Goal: Information Seeking & Learning: Learn about a topic

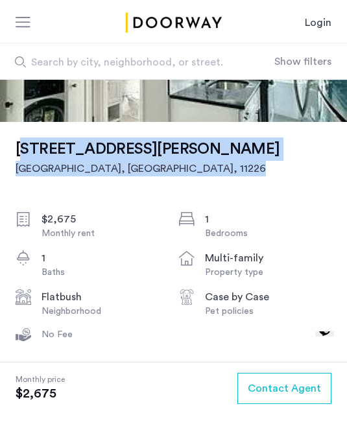
scroll to position [118, 0]
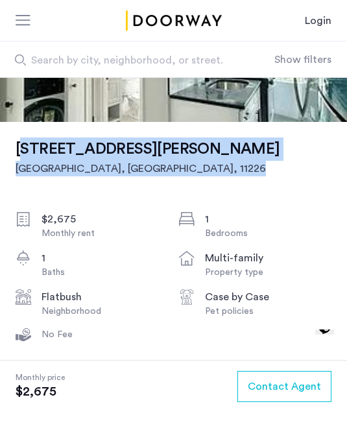
click at [314, 200] on div "1056 Rogers Avenue, Unit 3B Brooklyn, NY , 11226 $2,675 Monthly rent 1 Bedrooms…" at bounding box center [174, 421] width 316 height 598
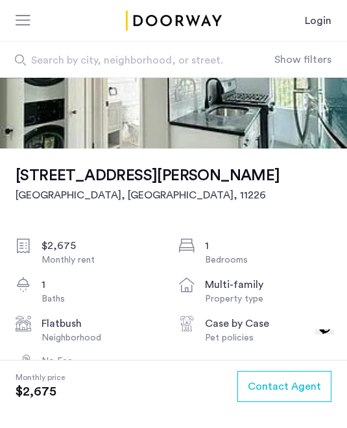
scroll to position [92, 0]
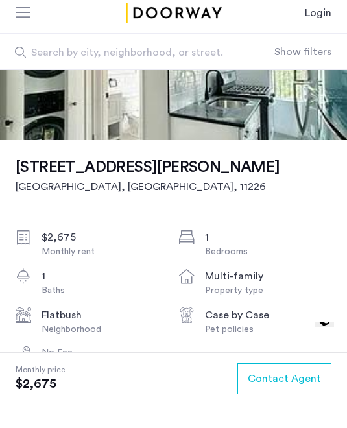
click at [53, 238] on div "$2,675" at bounding box center [105, 246] width 127 height 16
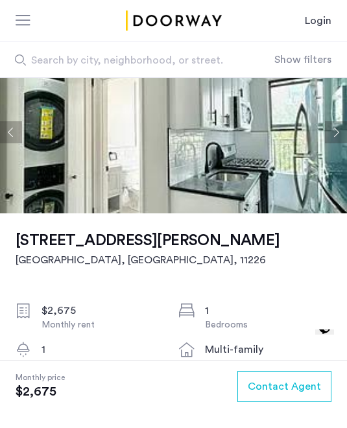
scroll to position [0, 0]
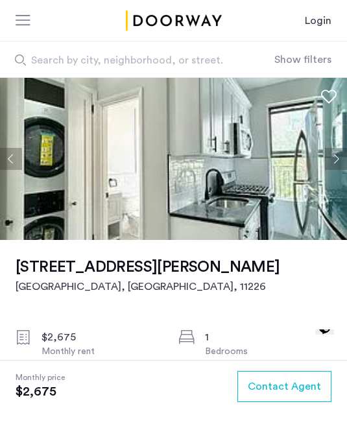
click at [338, 154] on button "Next apartment" at bounding box center [336, 159] width 22 height 22
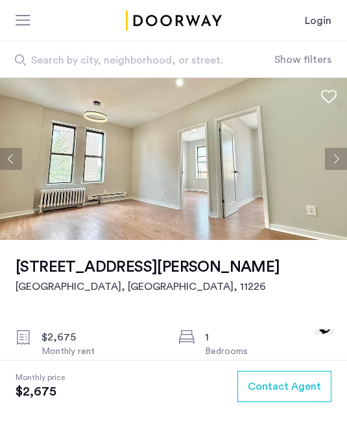
click at [338, 163] on button "Next apartment" at bounding box center [336, 159] width 22 height 22
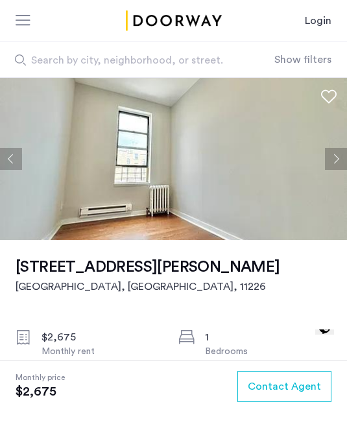
click at [338, 165] on button "Next apartment" at bounding box center [336, 159] width 22 height 22
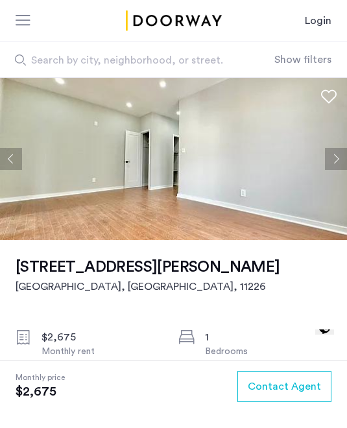
click at [341, 156] on button "Next apartment" at bounding box center [336, 159] width 22 height 22
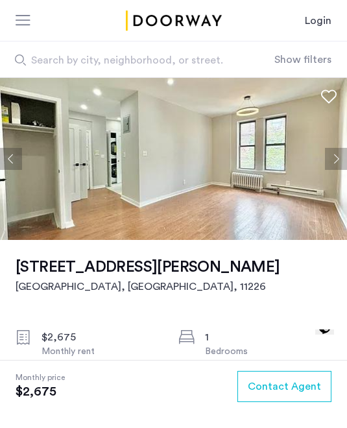
click at [333, 171] on img at bounding box center [173, 159] width 347 height 162
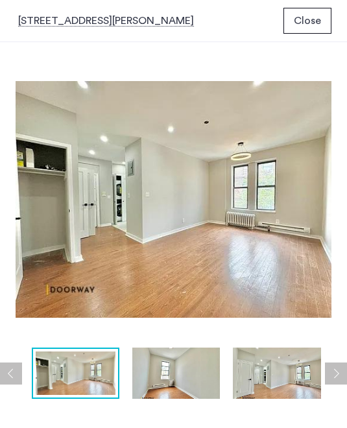
click at [303, 362] on img at bounding box center [277, 373] width 88 height 51
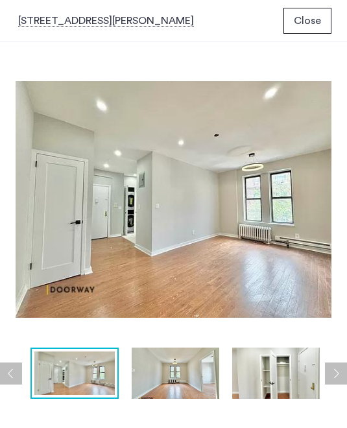
click at [198, 377] on img at bounding box center [176, 373] width 88 height 51
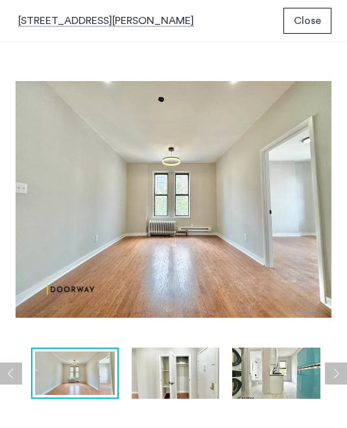
click at [266, 381] on img at bounding box center [276, 373] width 88 height 51
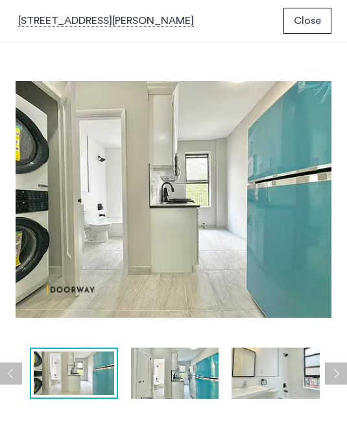
click at [279, 377] on img at bounding box center [276, 373] width 88 height 51
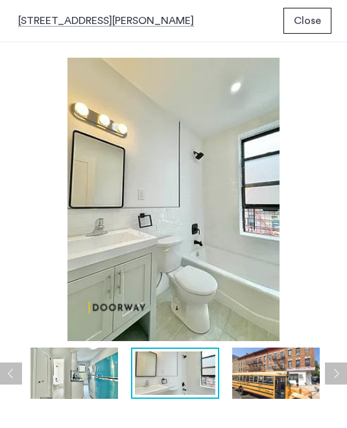
click at [310, 132] on img at bounding box center [174, 200] width 316 height 284
click at [330, 14] on button "Close" at bounding box center [308, 21] width 48 height 26
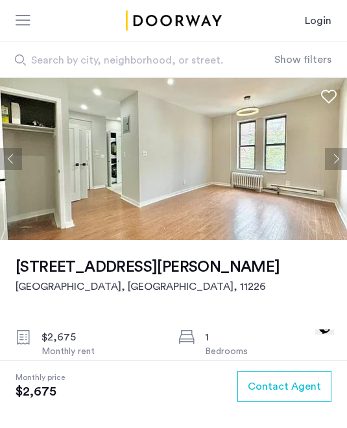
click at [219, 428] on section "Monthly price $2,675 Contact Agent" at bounding box center [173, 394] width 347 height 68
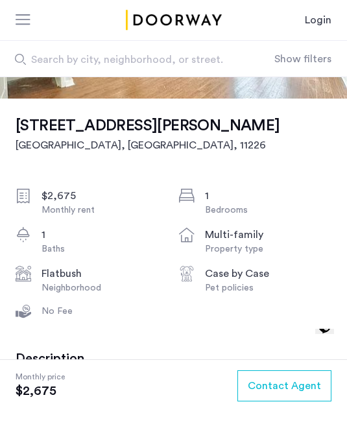
click at [28, 310] on use at bounding box center [24, 312] width 16 height 13
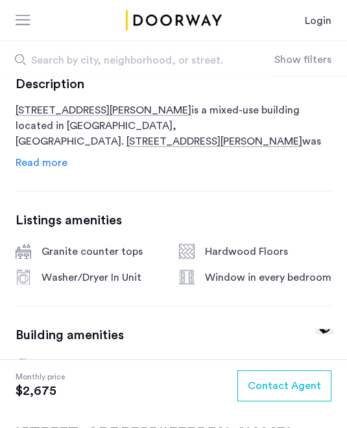
click at [29, 168] on span "Read more" at bounding box center [42, 163] width 52 height 10
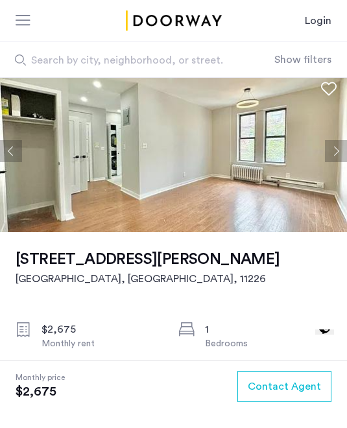
scroll to position [0, 0]
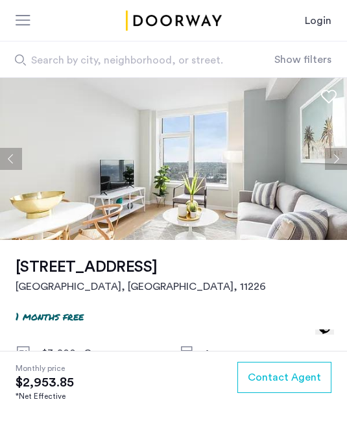
click at [327, 144] on img at bounding box center [173, 159] width 347 height 162
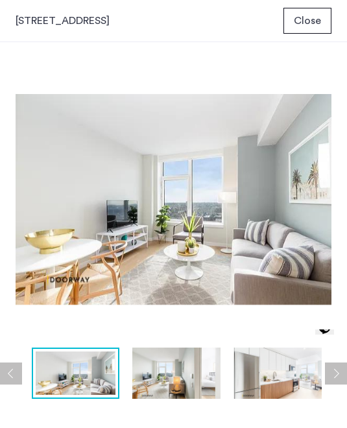
click at [340, 166] on div "prev next prev next" at bounding box center [173, 224] width 347 height 364
click at [200, 380] on img at bounding box center [176, 373] width 88 height 51
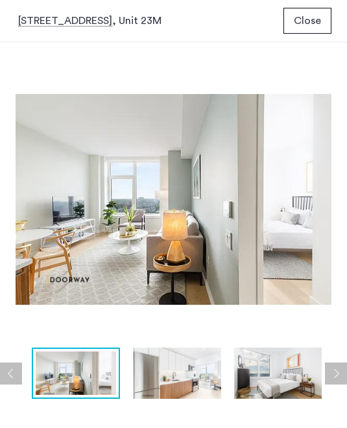
click at [279, 383] on img at bounding box center [278, 373] width 88 height 51
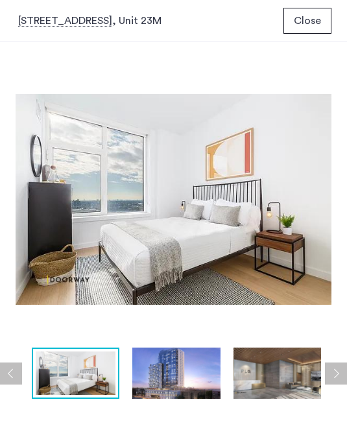
click at [287, 386] on img at bounding box center [278, 373] width 88 height 51
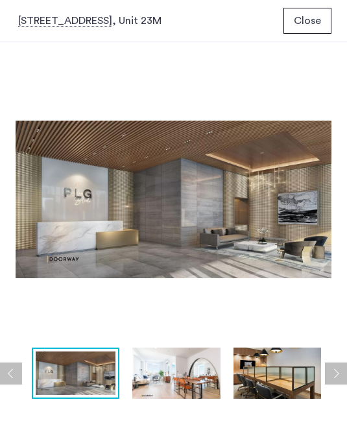
click at [291, 389] on img at bounding box center [278, 373] width 88 height 51
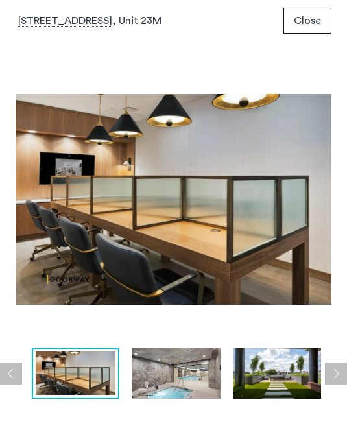
click at [289, 384] on img at bounding box center [278, 373] width 88 height 51
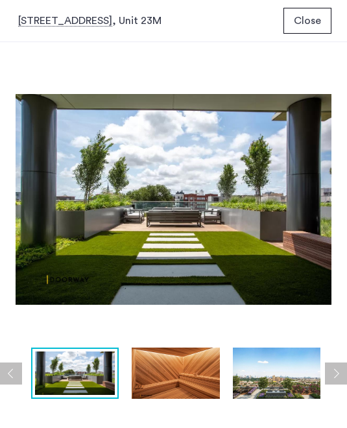
click at [286, 383] on img at bounding box center [277, 373] width 88 height 51
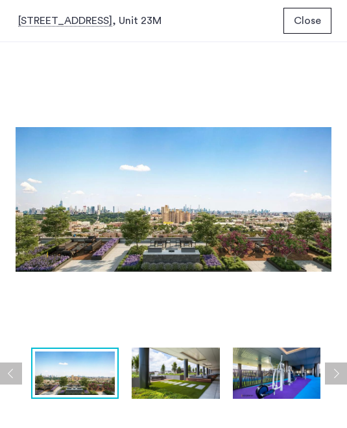
click at [291, 383] on img at bounding box center [277, 373] width 88 height 51
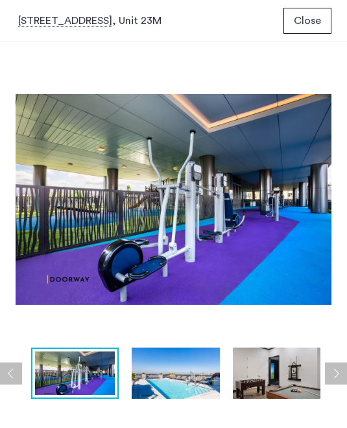
click at [289, 386] on img at bounding box center [277, 373] width 88 height 51
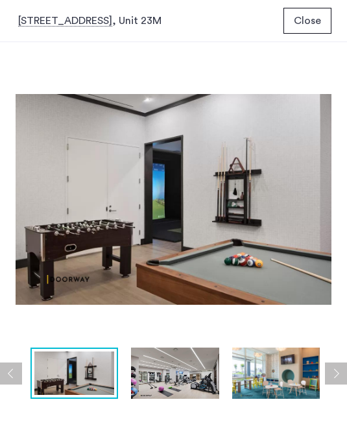
click at [291, 384] on img at bounding box center [276, 373] width 88 height 51
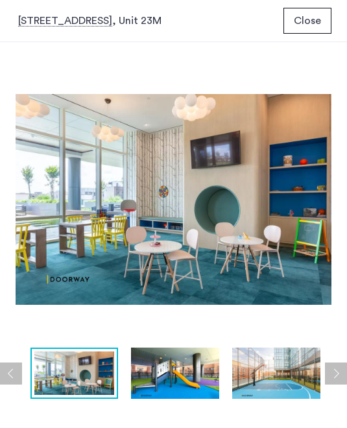
click at [291, 380] on img at bounding box center [276, 373] width 88 height 51
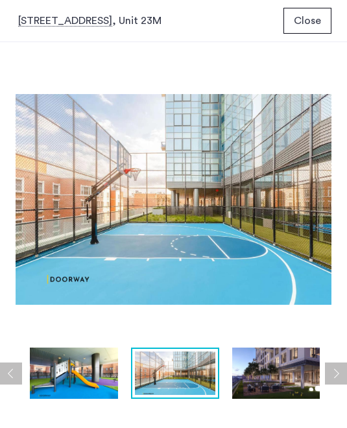
click at [294, 384] on img at bounding box center [276, 373] width 88 height 51
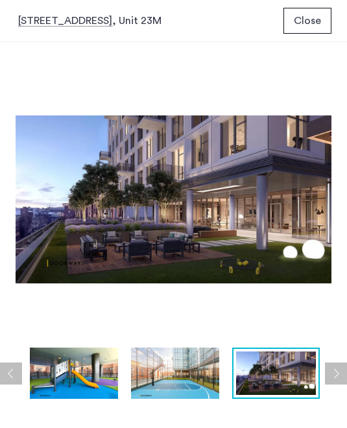
click at [287, 386] on img at bounding box center [276, 373] width 81 height 43
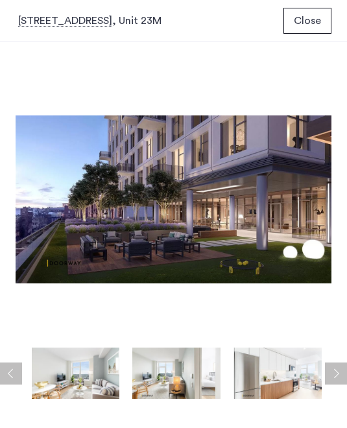
click at [290, 374] on img at bounding box center [278, 373] width 88 height 51
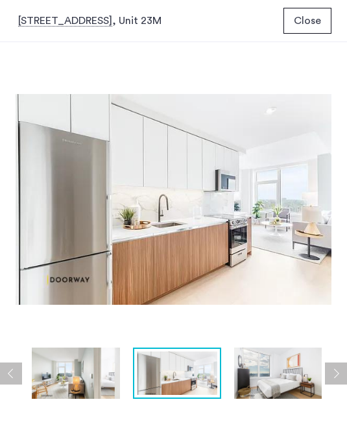
click at [262, 390] on img at bounding box center [278, 373] width 88 height 51
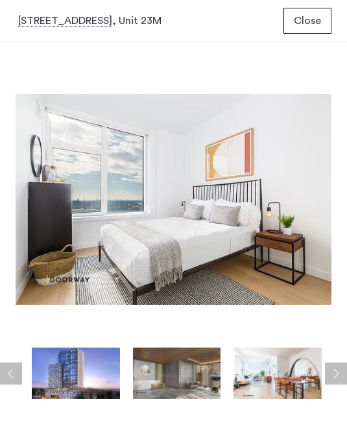
click at [8, 385] on button "Previous apartment" at bounding box center [11, 374] width 22 height 22
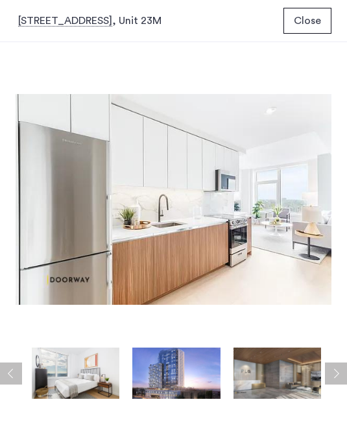
click at [321, 371] on img at bounding box center [278, 373] width 88 height 51
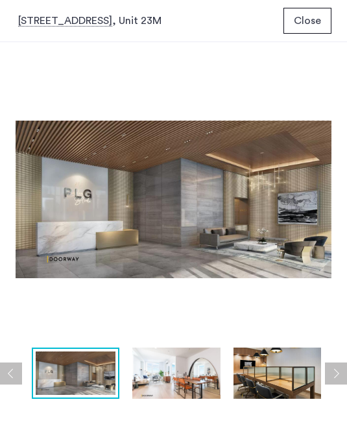
click at [334, 381] on button "Next apartment" at bounding box center [336, 374] width 22 height 22
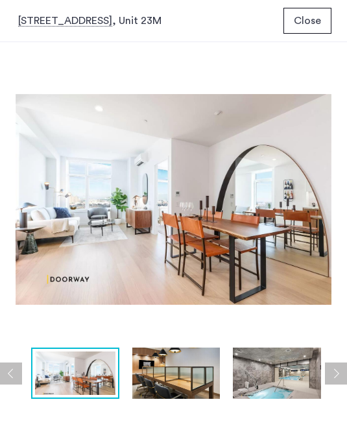
click at [334, 379] on button "Next apartment" at bounding box center [336, 374] width 22 height 22
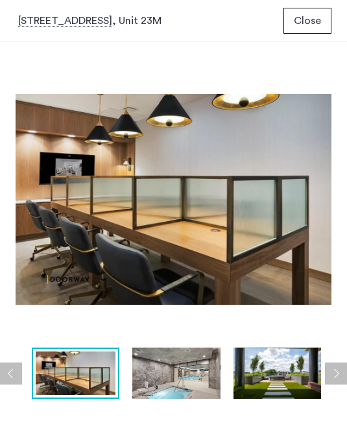
click at [9, 385] on button "Previous apartment" at bounding box center [11, 374] width 22 height 22
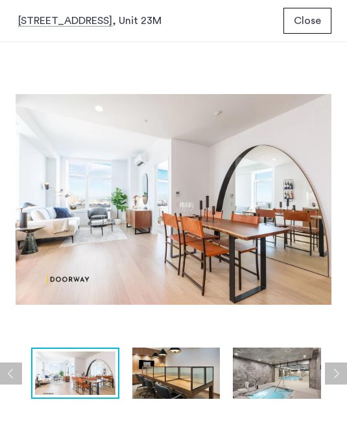
click at [319, 20] on span "Close" at bounding box center [307, 21] width 27 height 16
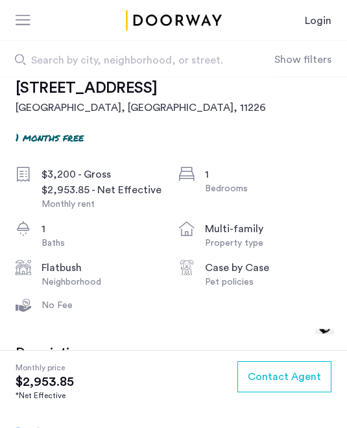
scroll to position [186, 0]
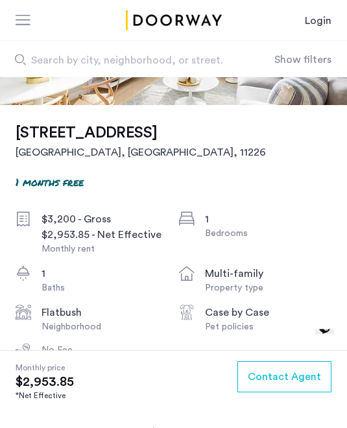
scroll to position [0, 0]
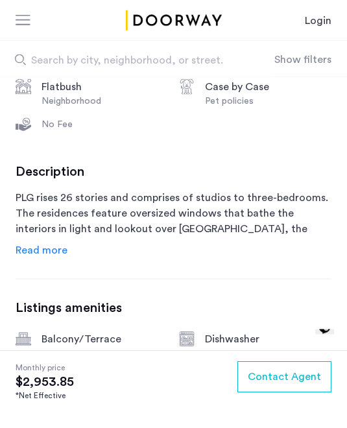
click at [43, 256] on span "Read more" at bounding box center [42, 250] width 52 height 10
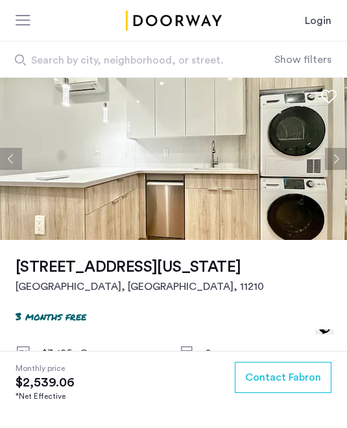
click at [287, 193] on img at bounding box center [173, 159] width 347 height 162
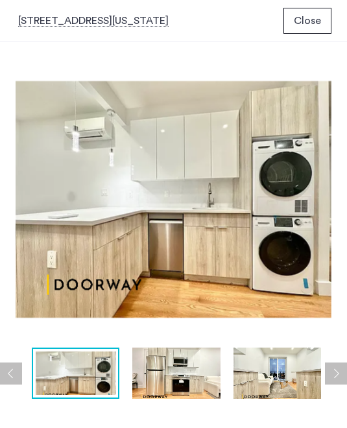
click at [304, 377] on img at bounding box center [278, 373] width 88 height 51
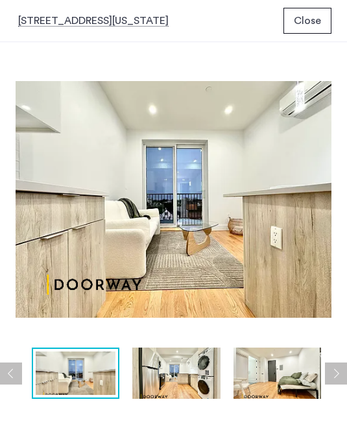
click at [287, 378] on img at bounding box center [278, 373] width 88 height 51
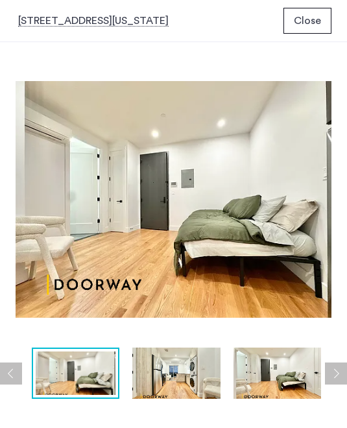
click at [307, 377] on img at bounding box center [278, 373] width 88 height 51
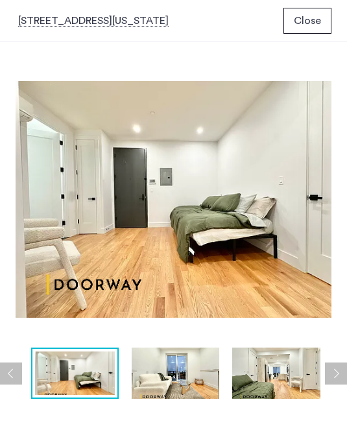
click at [303, 383] on img at bounding box center [276, 373] width 88 height 51
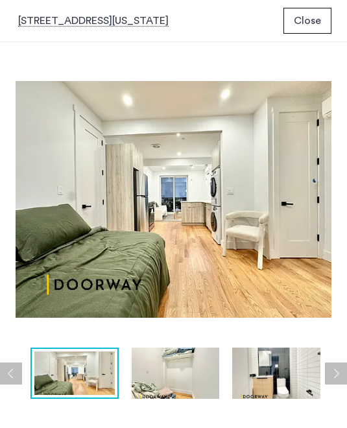
click at [298, 380] on img at bounding box center [276, 373] width 88 height 51
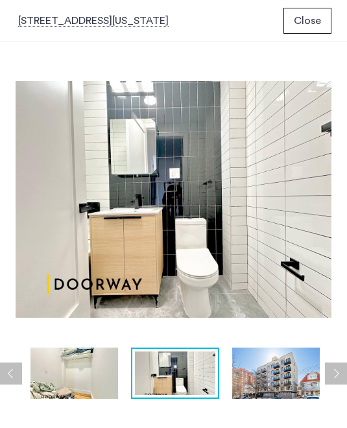
click at [338, 367] on button "Next apartment" at bounding box center [336, 374] width 22 height 22
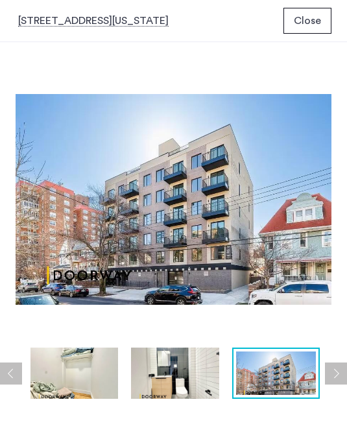
click at [38, 377] on img at bounding box center [75, 373] width 88 height 51
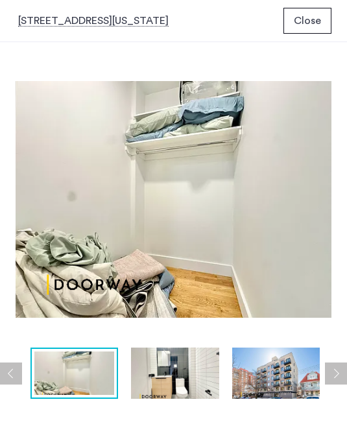
click at [198, 393] on img at bounding box center [175, 373] width 88 height 51
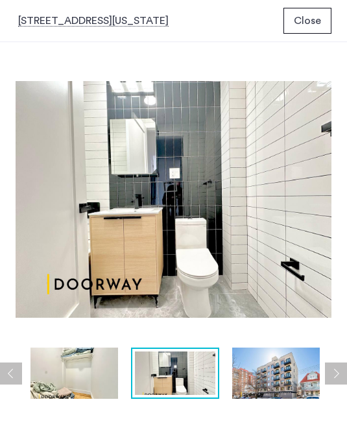
click at [49, 375] on img at bounding box center [75, 373] width 88 height 51
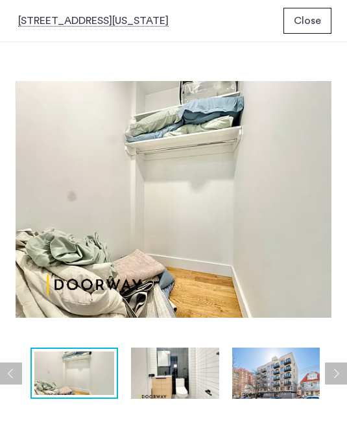
click at [309, 19] on span "Close" at bounding box center [307, 21] width 27 height 16
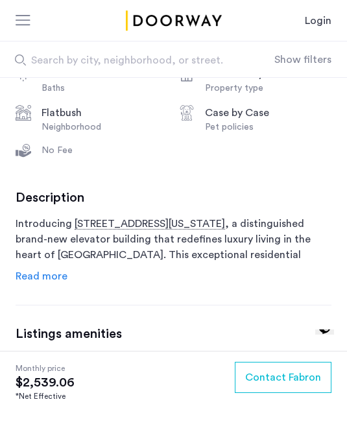
scroll to position [354, 0]
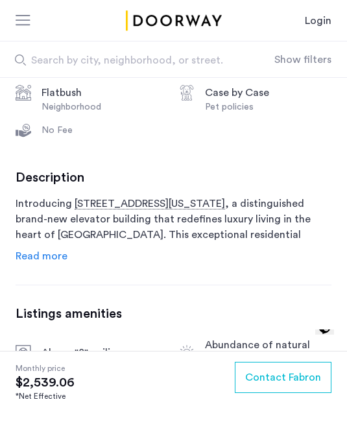
click at [29, 256] on span "Read more" at bounding box center [42, 256] width 52 height 10
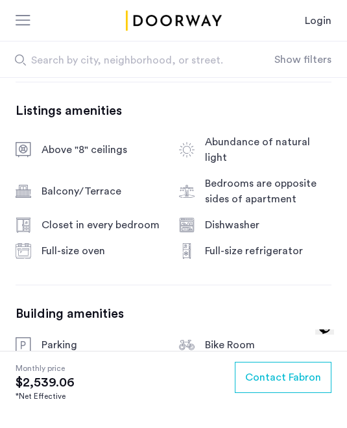
scroll to position [0, 0]
click at [77, 243] on div "Full-size oven" at bounding box center [105, 251] width 127 height 16
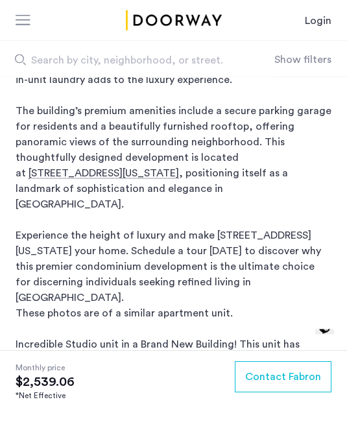
scroll to position [647, 0]
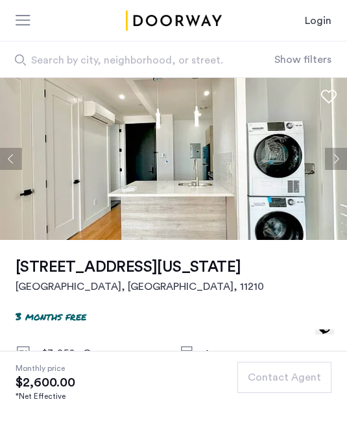
click at [336, 160] on button "Next apartment" at bounding box center [336, 159] width 22 height 22
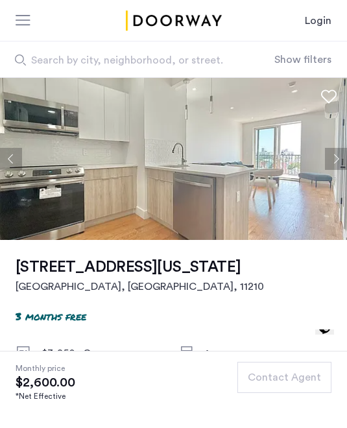
click at [336, 158] on button "Next apartment" at bounding box center [336, 159] width 22 height 22
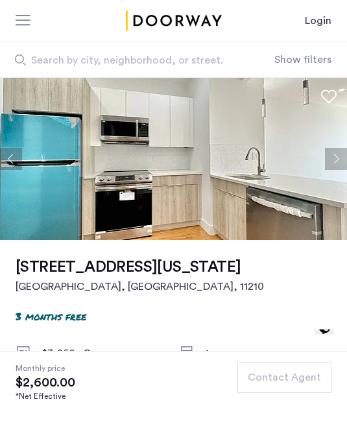
click at [338, 160] on button "Next apartment" at bounding box center [336, 159] width 22 height 22
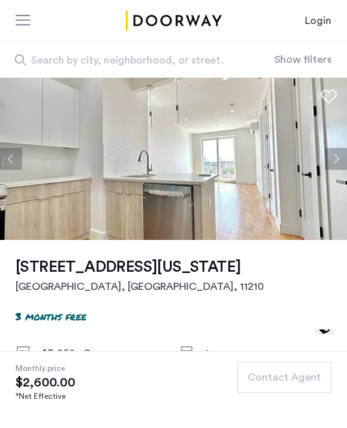
click at [338, 154] on button "Next apartment" at bounding box center [336, 159] width 22 height 22
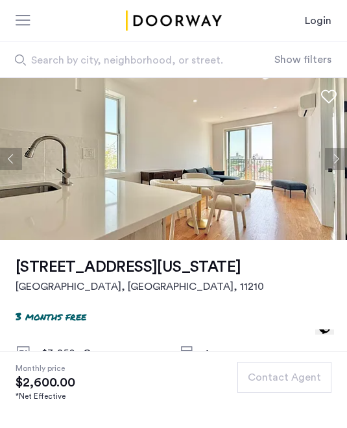
click at [333, 165] on button "Next apartment" at bounding box center [336, 159] width 22 height 22
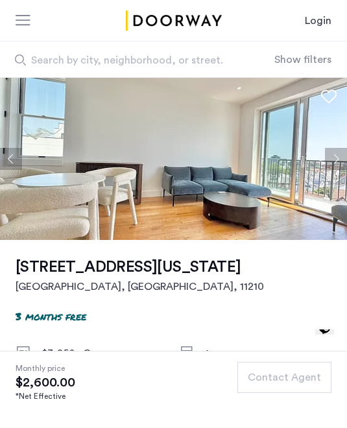
click at [337, 156] on button "Next apartment" at bounding box center [336, 159] width 22 height 22
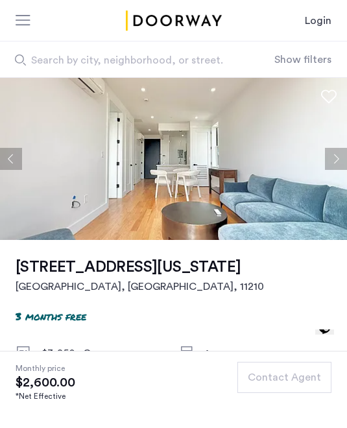
click at [334, 158] on button "Next apartment" at bounding box center [336, 159] width 22 height 22
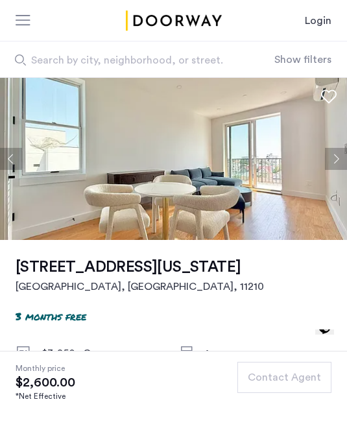
click at [332, 154] on button "Next apartment" at bounding box center [336, 159] width 22 height 22
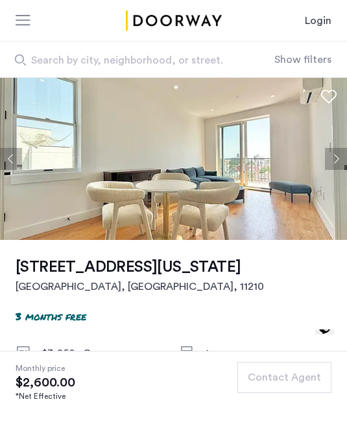
click at [333, 151] on button "Next apartment" at bounding box center [336, 159] width 22 height 22
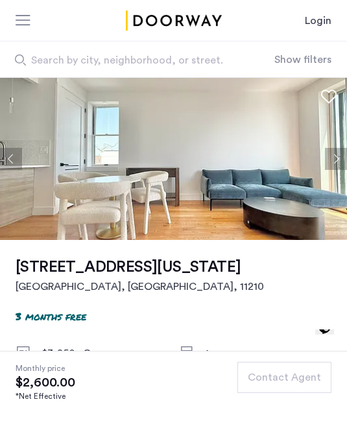
click at [332, 147] on img at bounding box center [173, 159] width 347 height 162
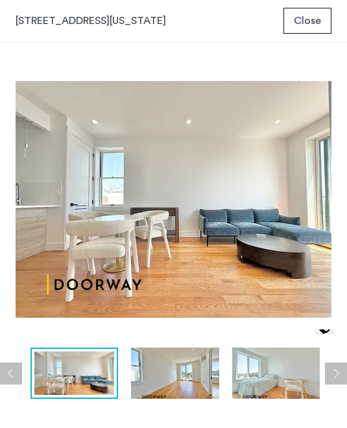
click at [329, 157] on img at bounding box center [174, 200] width 316 height 284
click at [297, 384] on img at bounding box center [276, 373] width 88 height 51
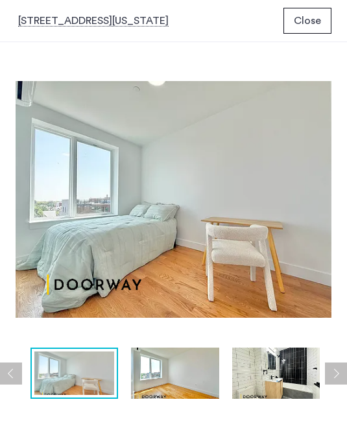
click at [304, 380] on img at bounding box center [276, 373] width 88 height 51
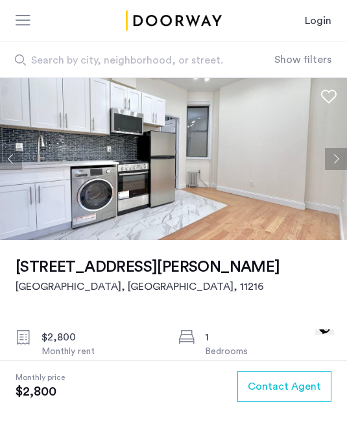
click at [341, 160] on button "Next apartment" at bounding box center [336, 159] width 22 height 22
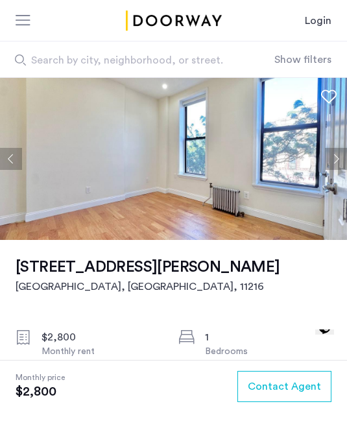
click at [342, 153] on button "Next apartment" at bounding box center [336, 159] width 22 height 22
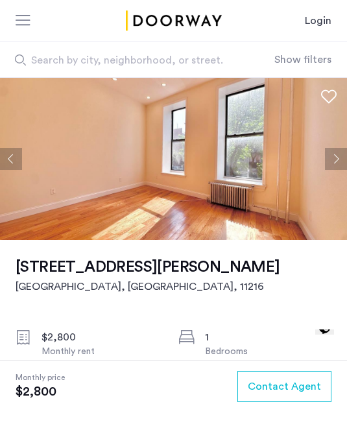
click at [338, 156] on button "Next apartment" at bounding box center [336, 159] width 22 height 22
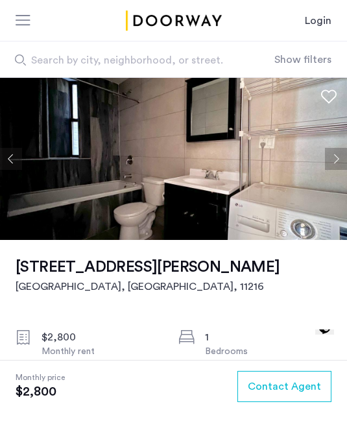
click at [333, 160] on button "Next apartment" at bounding box center [336, 159] width 22 height 22
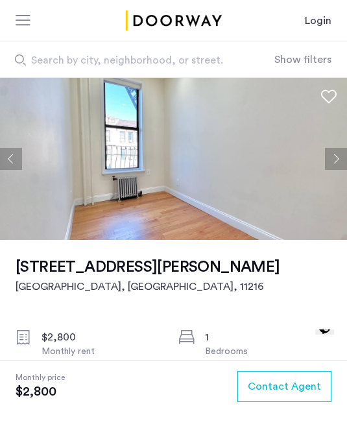
click at [338, 164] on button "Next apartment" at bounding box center [336, 159] width 22 height 22
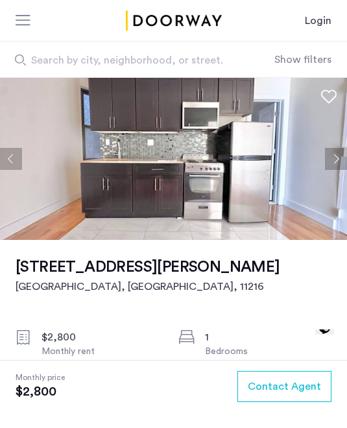
click at [331, 154] on button "Next apartment" at bounding box center [336, 159] width 22 height 22
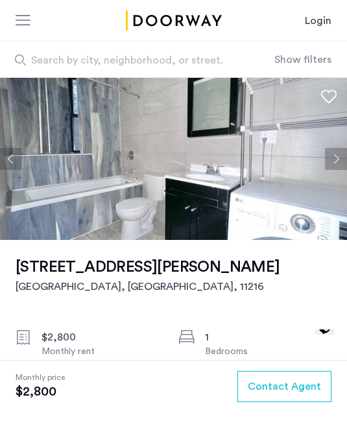
click at [338, 156] on button "Next apartment" at bounding box center [336, 159] width 22 height 22
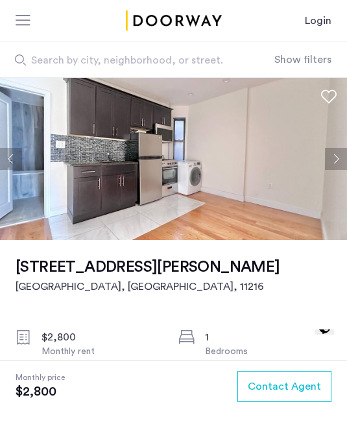
click at [5, 163] on button "Previous apartment" at bounding box center [11, 159] width 22 height 22
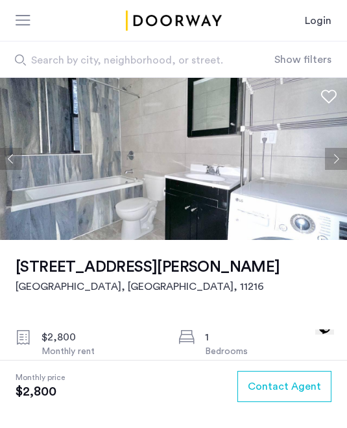
click at [342, 153] on button "Next apartment" at bounding box center [336, 159] width 22 height 22
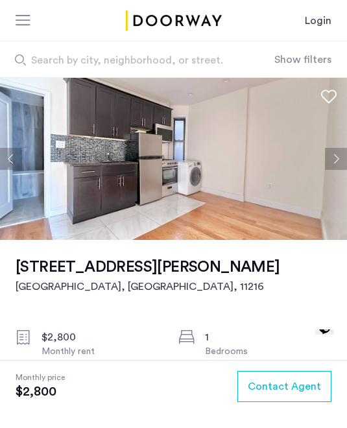
click at [339, 152] on button "Next apartment" at bounding box center [336, 159] width 22 height 22
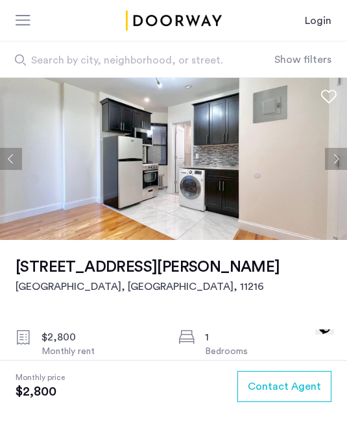
click at [341, 148] on button "Next apartment" at bounding box center [336, 159] width 22 height 22
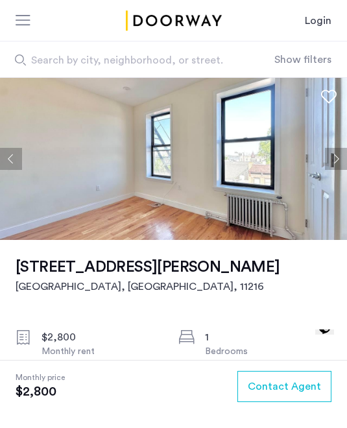
click at [342, 158] on button "Next apartment" at bounding box center [336, 159] width 22 height 22
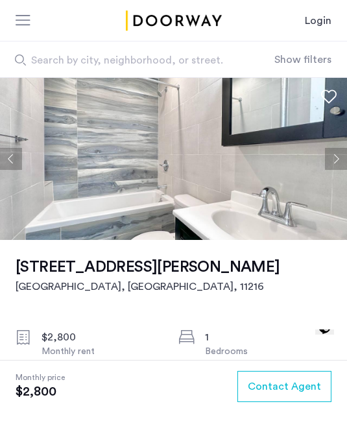
click at [340, 157] on button "Next apartment" at bounding box center [336, 159] width 22 height 22
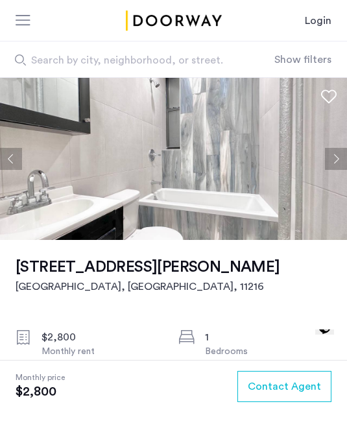
click at [338, 158] on button "Next apartment" at bounding box center [336, 159] width 22 height 22
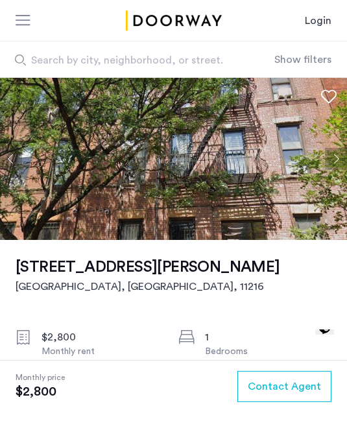
click at [340, 157] on button "Next apartment" at bounding box center [336, 159] width 22 height 22
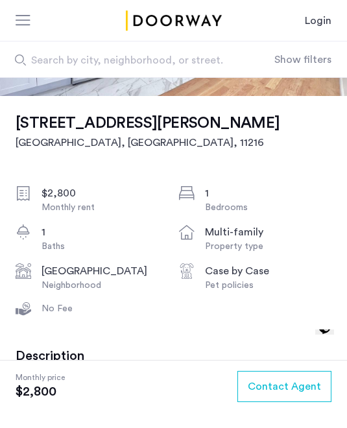
scroll to position [143, 0]
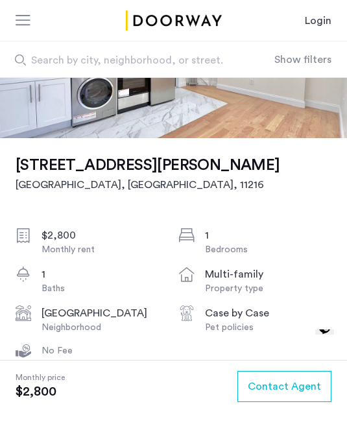
scroll to position [0, 0]
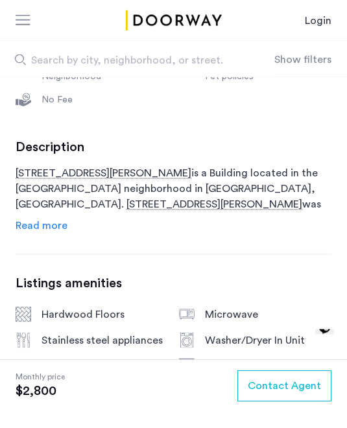
click at [36, 229] on span "Read more" at bounding box center [42, 226] width 52 height 10
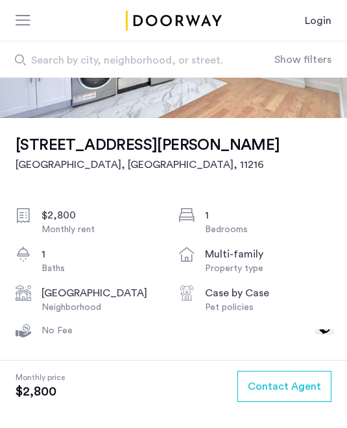
scroll to position [121, 0]
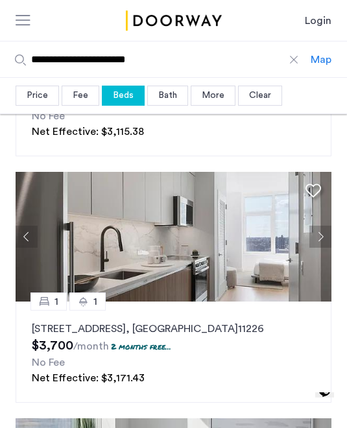
scroll to position [986, 0]
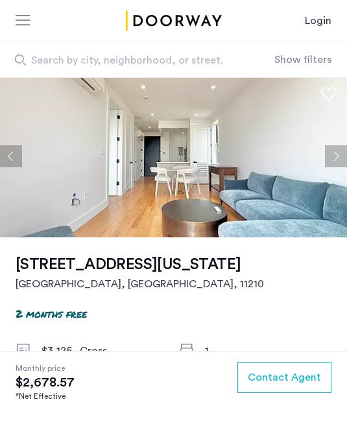
scroll to position [1, 0]
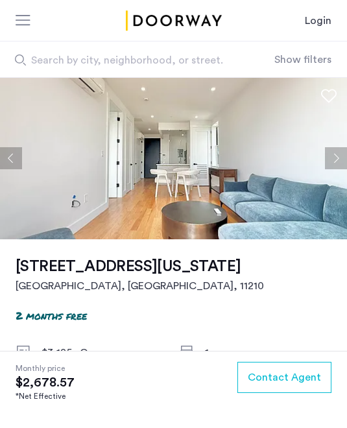
click at [340, 156] on button "Next apartment" at bounding box center [336, 158] width 22 height 22
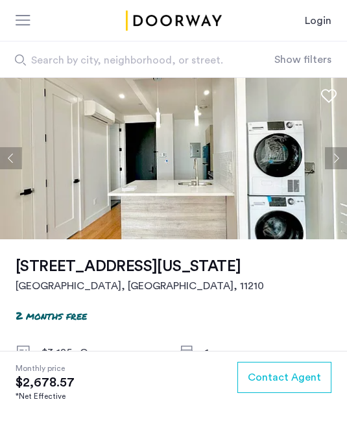
click at [336, 157] on button "Next apartment" at bounding box center [336, 158] width 22 height 22
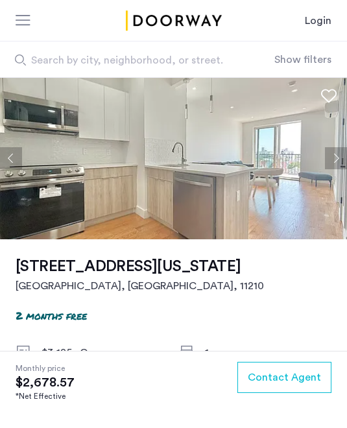
click at [341, 155] on button "Next apartment" at bounding box center [336, 158] width 22 height 22
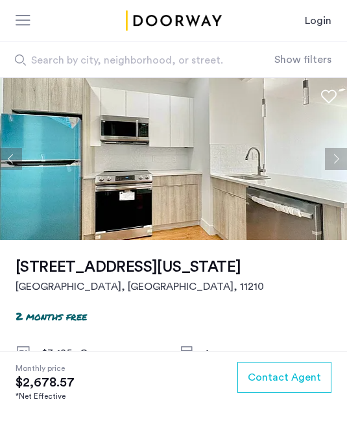
scroll to position [14, 0]
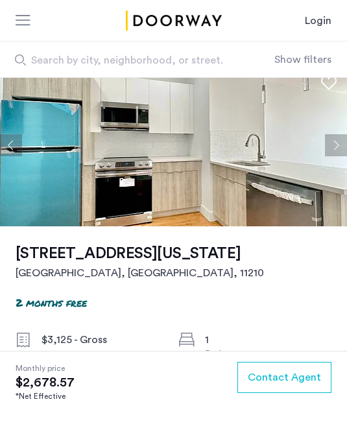
click at [31, 304] on p "2 months free" at bounding box center [51, 302] width 71 height 15
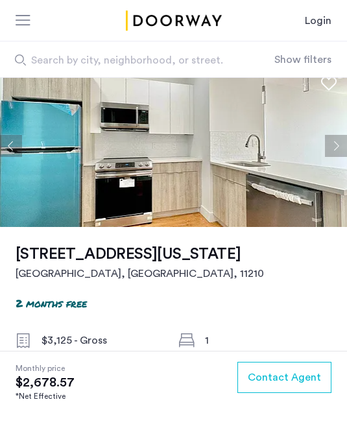
scroll to position [0, 0]
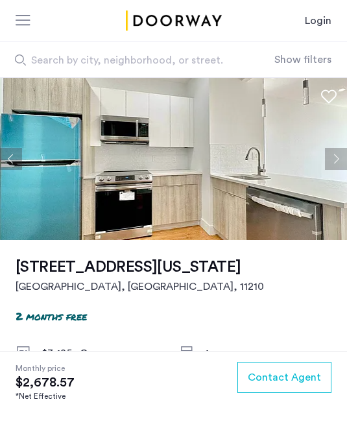
click at [338, 163] on button "Next apartment" at bounding box center [336, 159] width 22 height 22
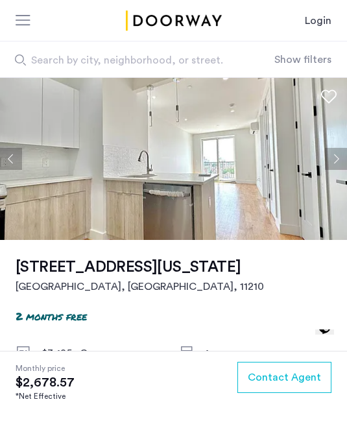
click at [339, 166] on button "Next apartment" at bounding box center [336, 159] width 22 height 22
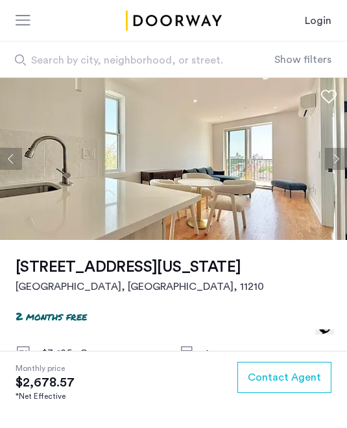
click at [336, 161] on button "Next apartment" at bounding box center [336, 159] width 22 height 22
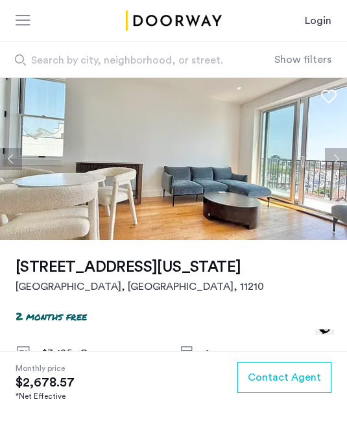
click at [333, 164] on button "Next apartment" at bounding box center [336, 159] width 22 height 22
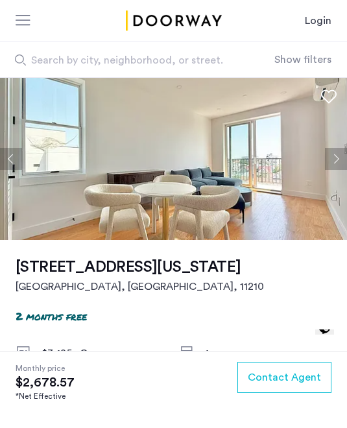
click at [333, 161] on button "Next apartment" at bounding box center [336, 159] width 22 height 22
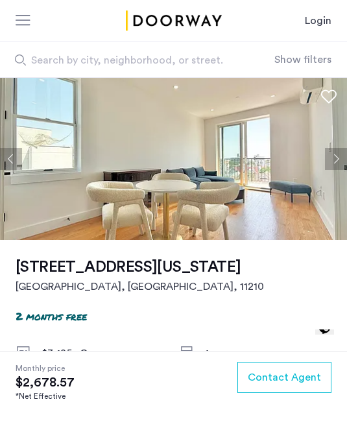
click at [334, 164] on button "Next apartment" at bounding box center [336, 159] width 22 height 22
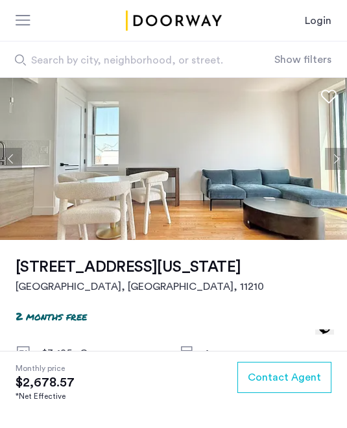
click at [328, 164] on button "Next apartment" at bounding box center [336, 159] width 22 height 22
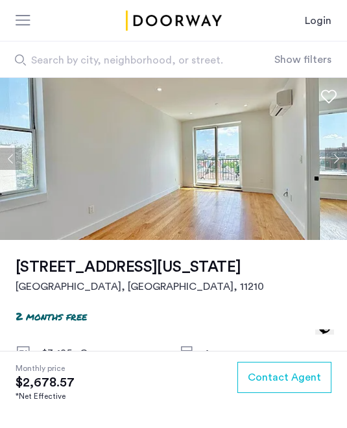
click at [327, 166] on button "Next apartment" at bounding box center [336, 159] width 22 height 22
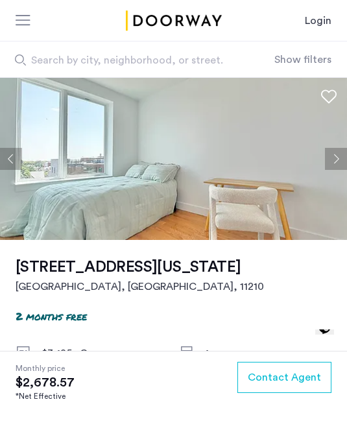
click at [329, 164] on button "Next apartment" at bounding box center [336, 159] width 22 height 22
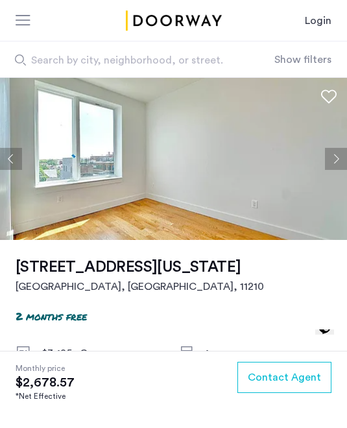
click at [332, 158] on button "Next apartment" at bounding box center [336, 159] width 22 height 22
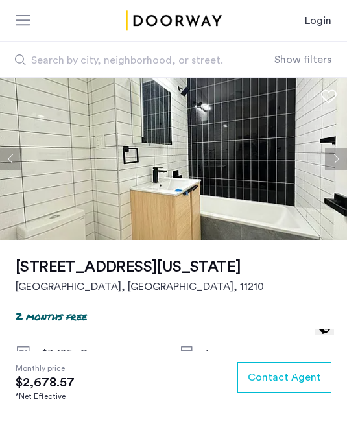
click at [337, 165] on button "Next apartment" at bounding box center [336, 159] width 22 height 22
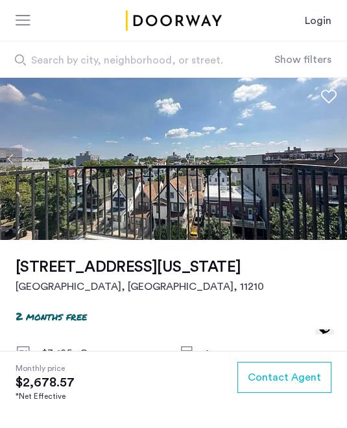
click at [340, 157] on button "Next apartment" at bounding box center [336, 159] width 22 height 22
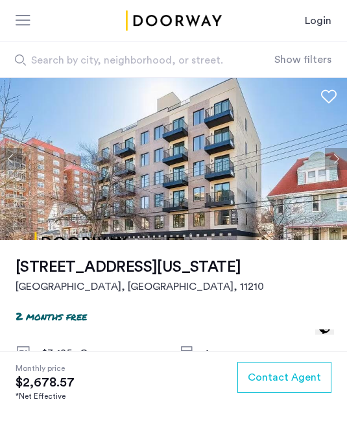
click at [340, 160] on button "Next apartment" at bounding box center [336, 159] width 22 height 22
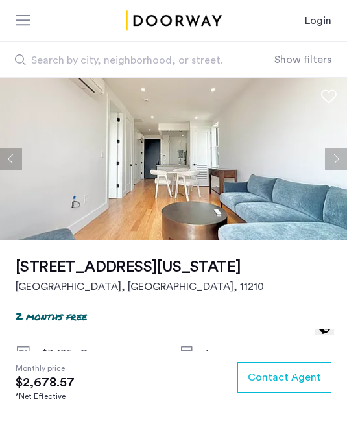
click at [336, 153] on button "Next apartment" at bounding box center [336, 159] width 22 height 22
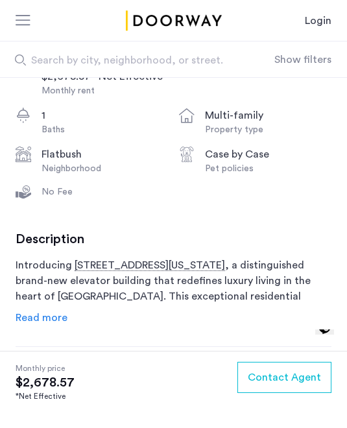
scroll to position [287, 0]
